Goal: Information Seeking & Learning: Learn about a topic

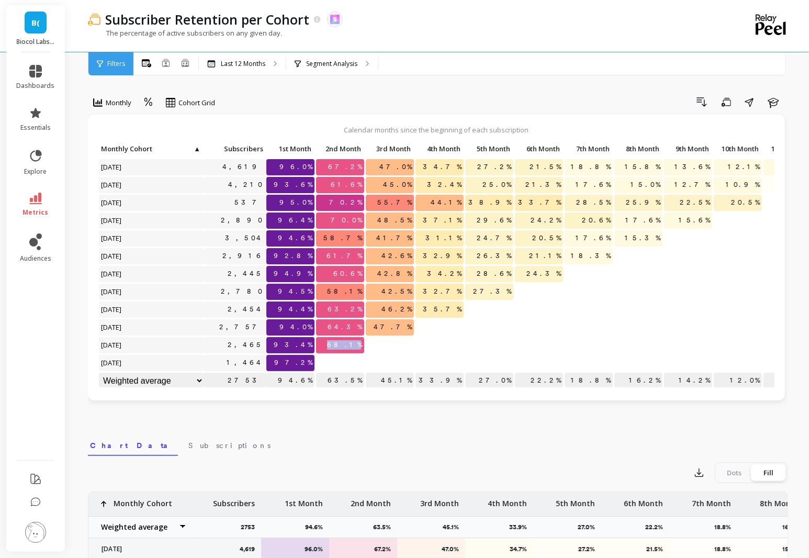
drag, startPoint x: 346, startPoint y: 347, endPoint x: 373, endPoint y: 349, distance: 26.7
click at [373, 349] on div "Click to create an audience 4,619 96.0% 67.2% 47.0% 34.7% 27.2% 21.5% 18.8% 15.…" at bounding box center [480, 265] width 764 height 249
click at [373, 349] on div at bounding box center [390, 345] width 48 height 16
drag, startPoint x: 351, startPoint y: 342, endPoint x: 335, endPoint y: 342, distance: 16.2
click at [335, 342] on p "68.1%" at bounding box center [340, 345] width 48 height 16
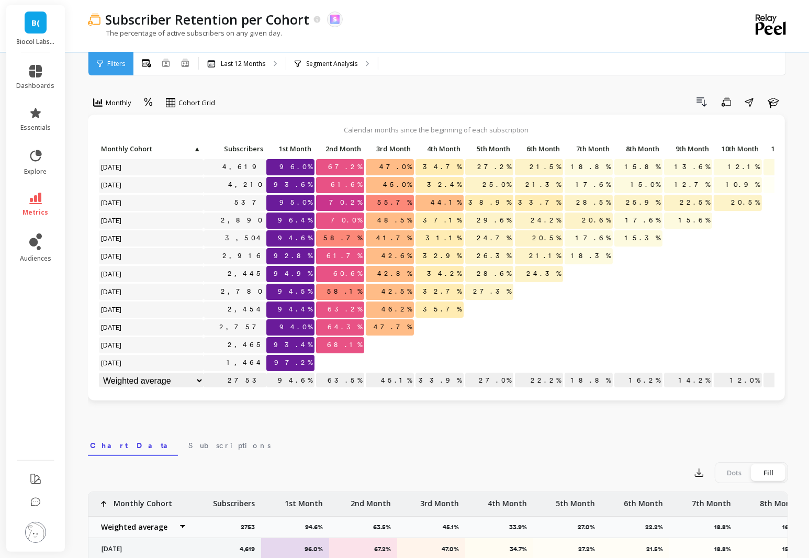
click at [335, 342] on p "68.1%" at bounding box center [340, 345] width 48 height 16
drag, startPoint x: 328, startPoint y: 343, endPoint x: 423, endPoint y: 345, distance: 95.8
click at [423, 345] on div "Click to create an audience 4,619 96.0% 67.2% 47.0% 34.7% 27.2% 21.5% 18.8% 15.…" at bounding box center [480, 265] width 764 height 249
click at [422, 345] on div at bounding box center [439, 345] width 48 height 16
